Goal: Understand process/instructions: Learn about a topic

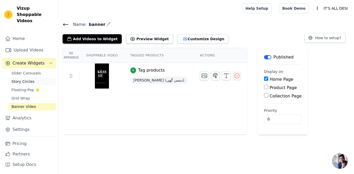
click at [23, 79] on span "Story Circles" at bounding box center [22, 81] width 23 height 5
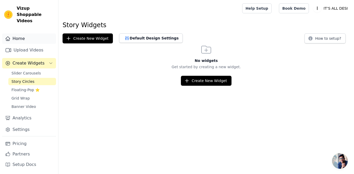
click at [16, 33] on link "Home" at bounding box center [29, 38] width 54 height 10
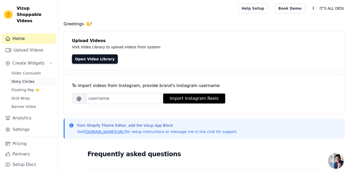
click at [25, 79] on span "Story Circles" at bounding box center [22, 81] width 23 height 5
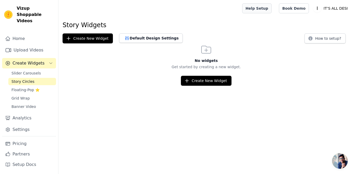
click at [272, 12] on link "Help Setup" at bounding box center [256, 8] width 29 height 10
click at [312, 39] on icon at bounding box center [310, 38] width 4 height 4
click at [38, 69] on link "Slider Carousels" at bounding box center [32, 72] width 48 height 7
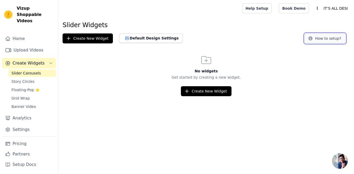
click at [313, 38] on icon at bounding box center [310, 38] width 5 height 5
